Goal: Task Accomplishment & Management: Manage account settings

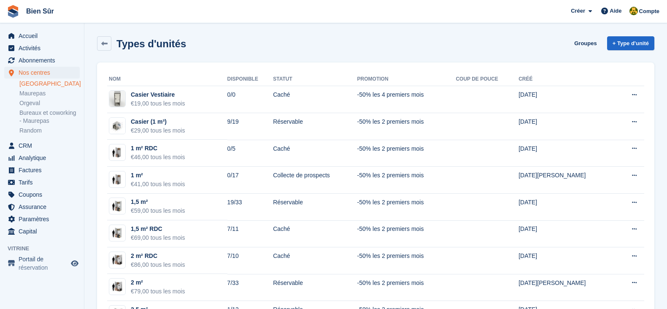
scroll to position [316, 0]
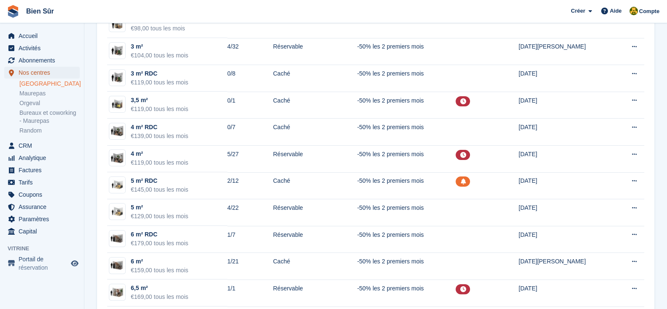
click at [39, 74] on span "Nos centres" at bounding box center [44, 73] width 51 height 12
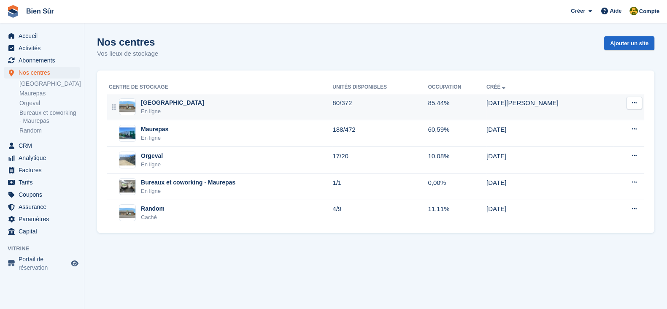
click at [183, 111] on div "Bois d'Arcy En ligne" at bounding box center [221, 106] width 224 height 17
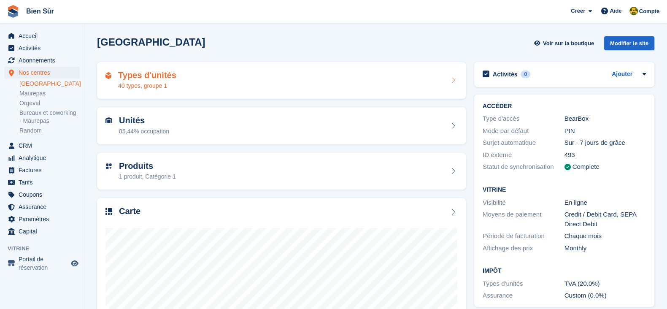
click at [173, 78] on div "Types d'unités 40 types, groupe 1" at bounding box center [281, 80] width 352 height 20
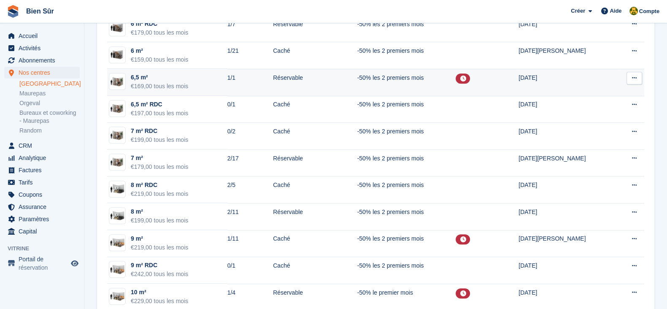
scroll to position [527, 0]
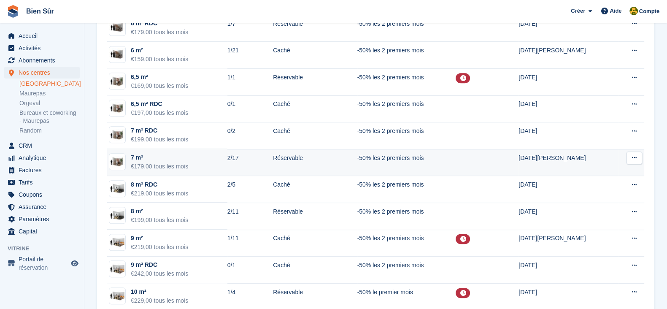
click at [181, 172] on td "7 m² €179,00 tous les mois" at bounding box center [167, 162] width 120 height 27
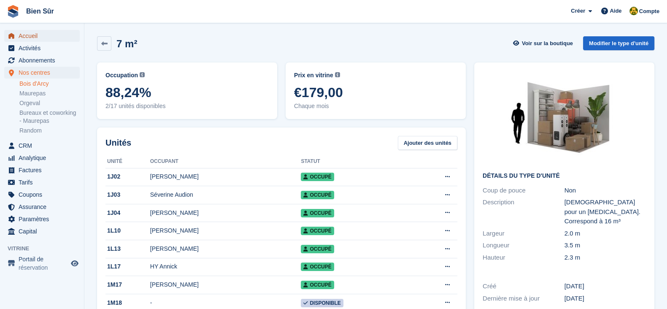
click at [34, 35] on span "Accueil" at bounding box center [44, 36] width 51 height 12
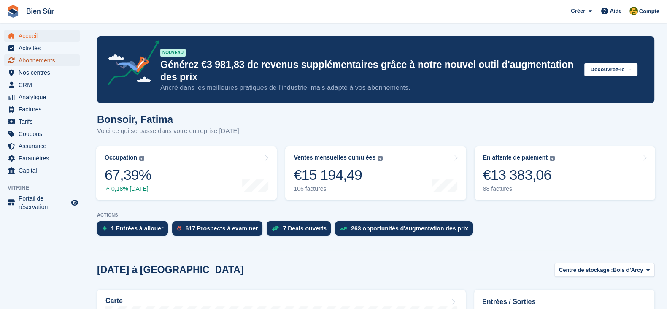
click at [36, 62] on span "Abonnements" at bounding box center [44, 60] width 51 height 12
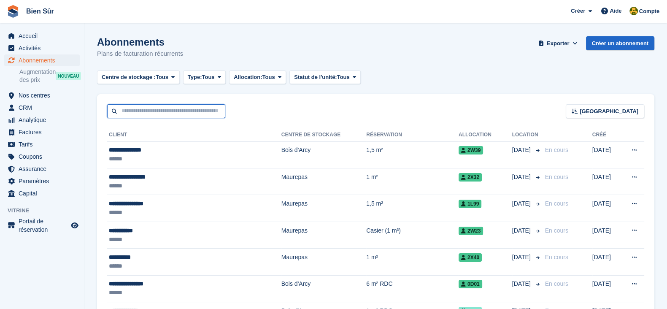
click at [139, 104] on input "text" at bounding box center [166, 111] width 118 height 14
paste input "**********"
type input "**********"
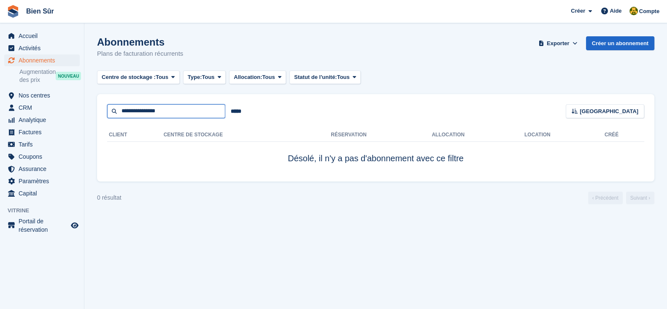
click at [167, 113] on input "**********" at bounding box center [166, 111] width 118 height 14
type input "*******"
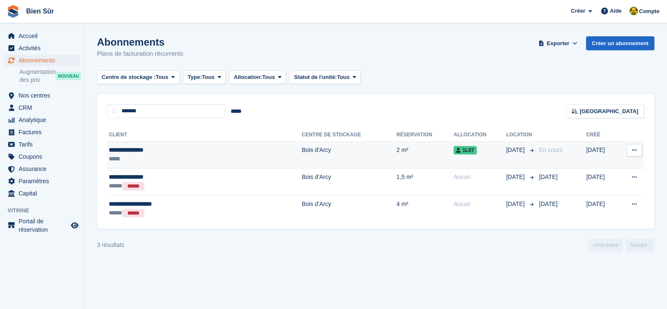
click at [302, 164] on td "Bois d'Arcy" at bounding box center [349, 154] width 95 height 27
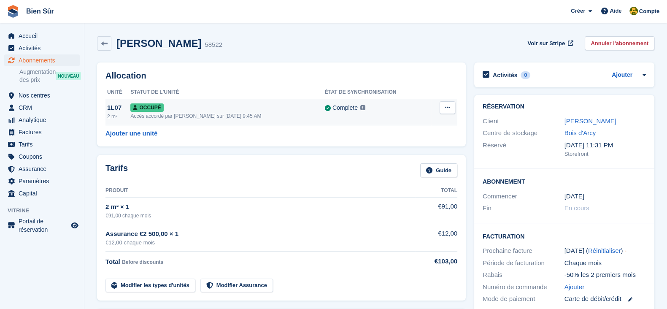
click at [448, 110] on icon at bounding box center [447, 107] width 5 height 5
click at [401, 145] on p "Désallouer" at bounding box center [414, 142] width 73 height 11
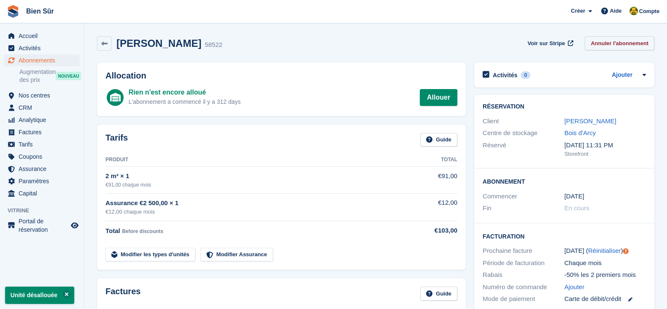
click at [613, 43] on link "Annuler l'abonnement" at bounding box center [620, 43] width 70 height 14
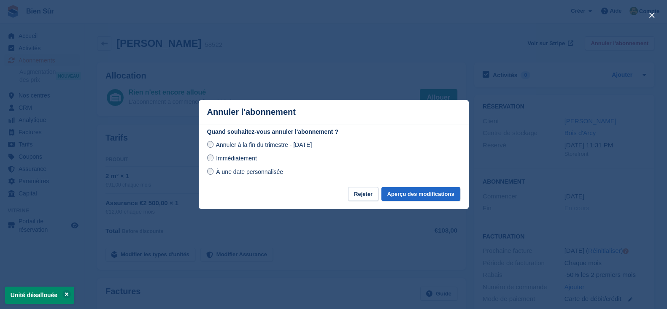
click at [238, 158] on span "Immédiatement" at bounding box center [236, 158] width 41 height 7
click at [448, 189] on button "Aperçu des modifications" at bounding box center [420, 194] width 79 height 14
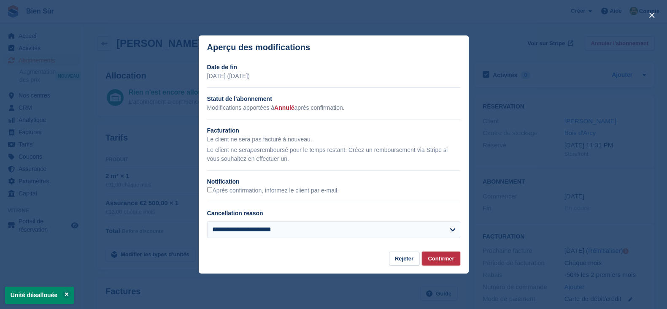
click at [438, 256] on button "Confirmer" at bounding box center [441, 258] width 38 height 14
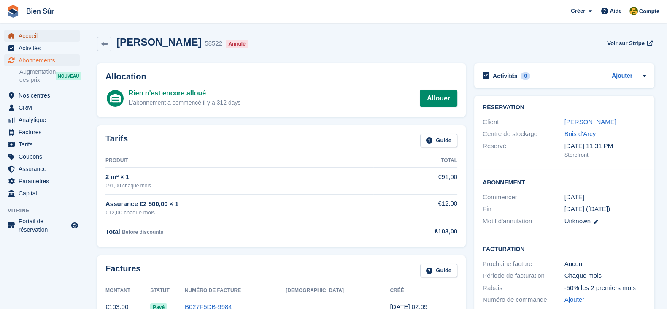
click at [39, 36] on span "Accueil" at bounding box center [44, 36] width 51 height 12
